Goal: Find specific page/section: Find specific page/section

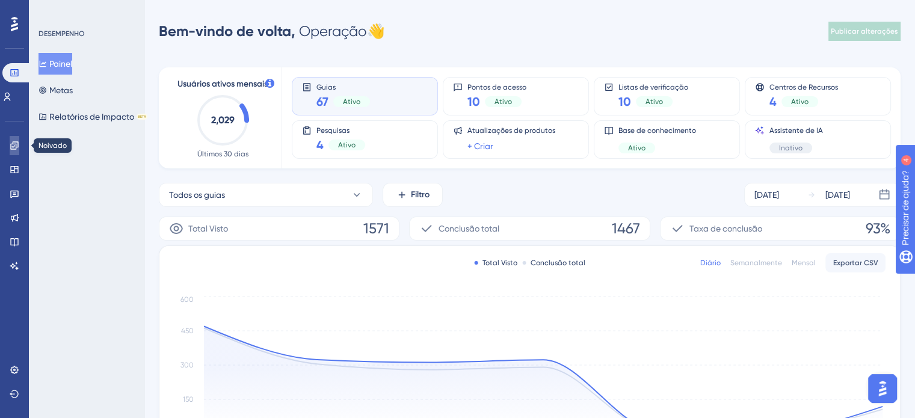
click at [17, 147] on icon at bounding box center [15, 146] width 10 height 10
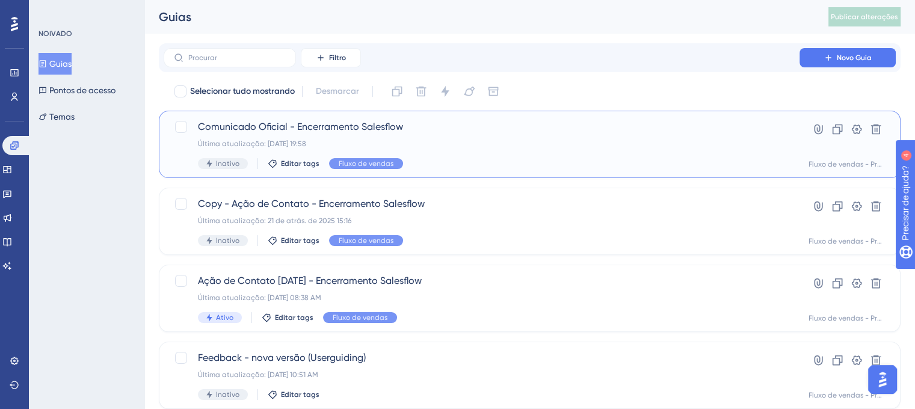
click at [594, 138] on div "Comunicado Oficial - Encerramento Salesflow Última atualização: [DATE] 19:58 In…" at bounding box center [481, 144] width 567 height 49
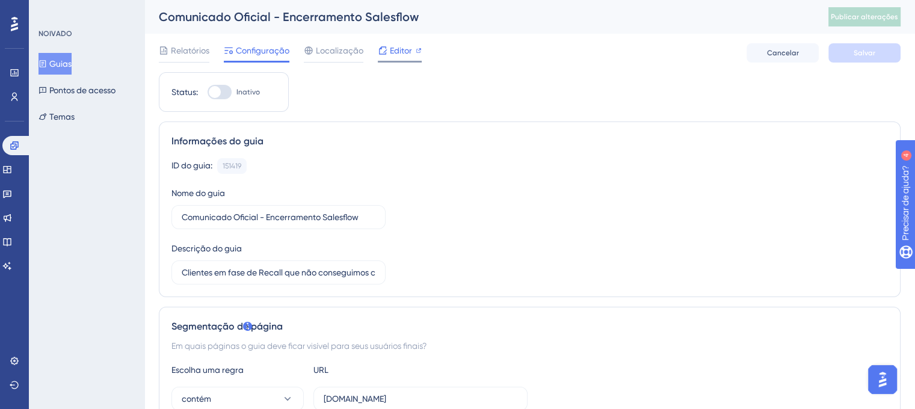
click at [399, 50] on font "Editor" at bounding box center [401, 51] width 22 height 10
